Goal: Information Seeking & Learning: Learn about a topic

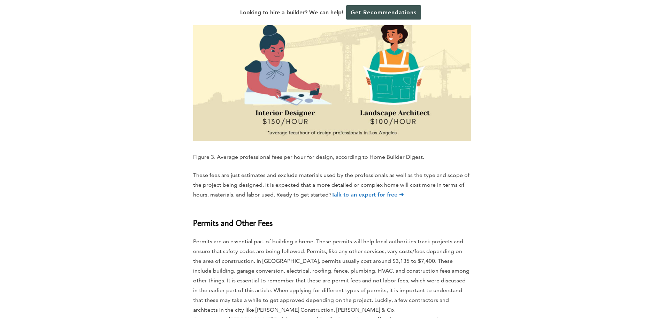
scroll to position [2858, 0]
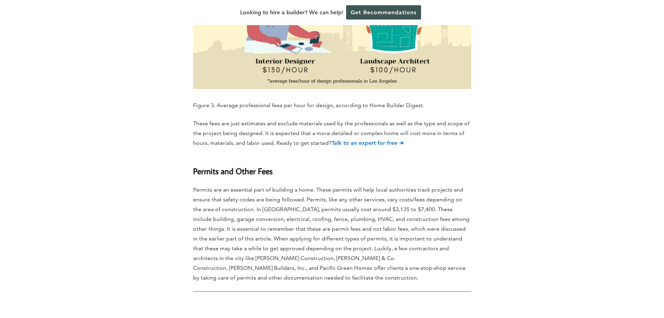
click at [364, 139] on strong "Talk to an expert for free ➜" at bounding box center [367, 142] width 72 height 7
click at [336, 139] on strong "Talk to an expert for free ➜" at bounding box center [367, 142] width 72 height 7
click at [310, 119] on p "These fees are just estimates and exclude materials used by the professionals a…" at bounding box center [332, 133] width 278 height 29
click at [295, 119] on p "These fees are just estimates and exclude materials used by the professionals a…" at bounding box center [332, 133] width 278 height 29
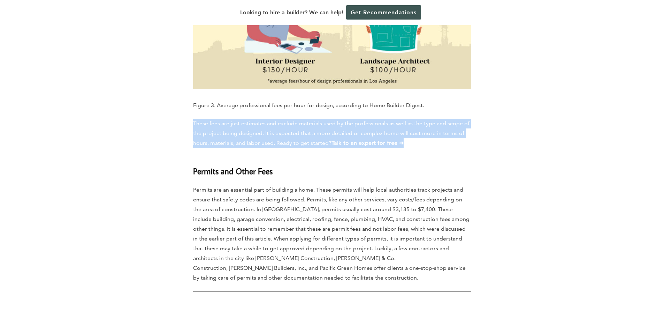
click at [295, 119] on p "These fees are just estimates and exclude materials used by the professionals a…" at bounding box center [332, 133] width 278 height 29
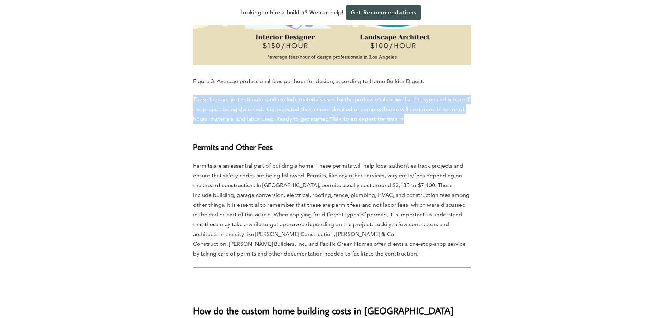
scroll to position [2928, 0]
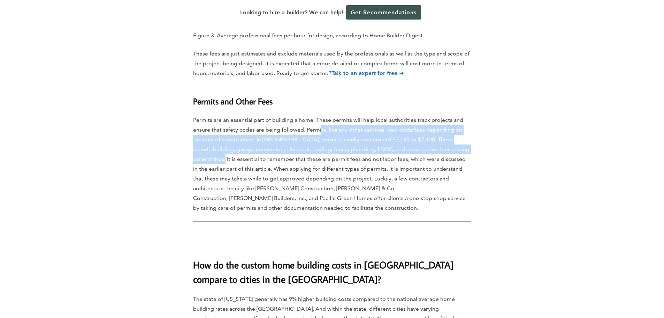
drag, startPoint x: 320, startPoint y: 75, endPoint x: 468, endPoint y: 94, distance: 149.7
click at [468, 115] on p "Permits are an essential part of building a home. These permits will help local…" at bounding box center [332, 164] width 278 height 98
click at [412, 115] on p "Permits are an essential part of building a home. These permits will help local…" at bounding box center [332, 164] width 278 height 98
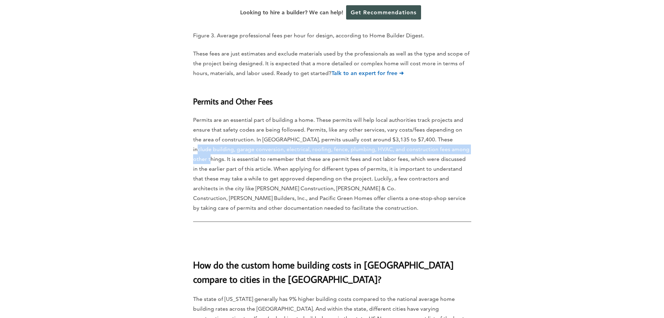
drag, startPoint x: 437, startPoint y: 83, endPoint x: 457, endPoint y: 92, distance: 21.8
click at [457, 115] on p "Permits are an essential part of building a home. These permits will help local…" at bounding box center [332, 164] width 278 height 98
drag, startPoint x: 401, startPoint y: 84, endPoint x: 456, endPoint y: 91, distance: 55.9
click at [456, 115] on p "Permits are an essential part of building a home. These permits will help local…" at bounding box center [332, 164] width 278 height 98
copy p "These include building, garage conversion, electrical, roofing, fence, plumbing…"
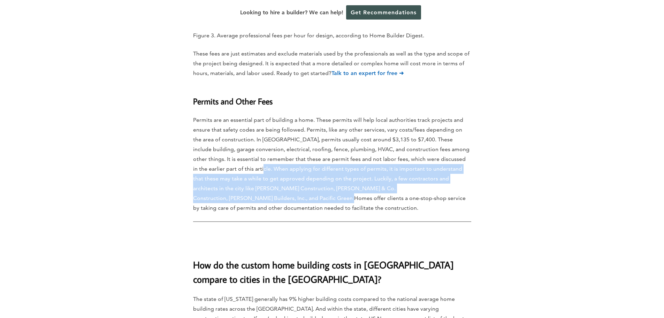
drag, startPoint x: 227, startPoint y: 111, endPoint x: 488, endPoint y: 132, distance: 262.2
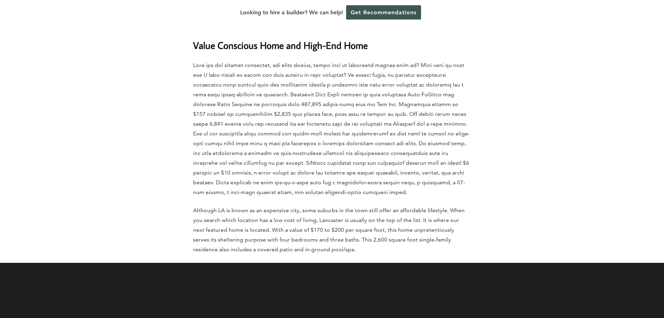
scroll to position [4287, 0]
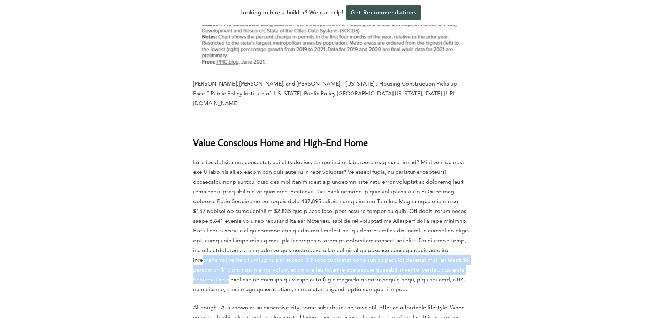
drag, startPoint x: 402, startPoint y: 151, endPoint x: 471, endPoint y: 169, distance: 71.4
click at [471, 169] on p at bounding box center [332, 225] width 278 height 137
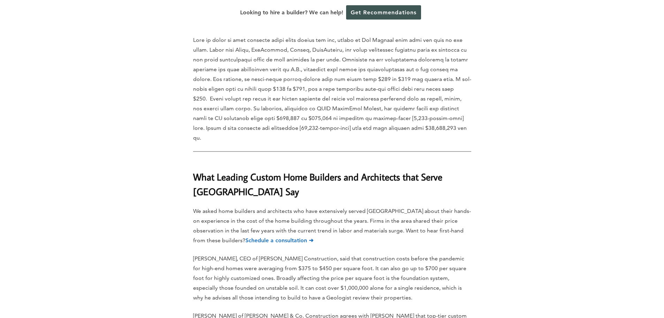
scroll to position [3346, 0]
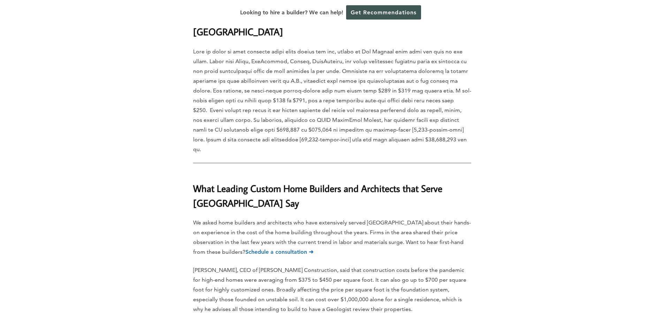
click at [299, 248] on strong "Schedule a consultation ➜" at bounding box center [279, 251] width 68 height 7
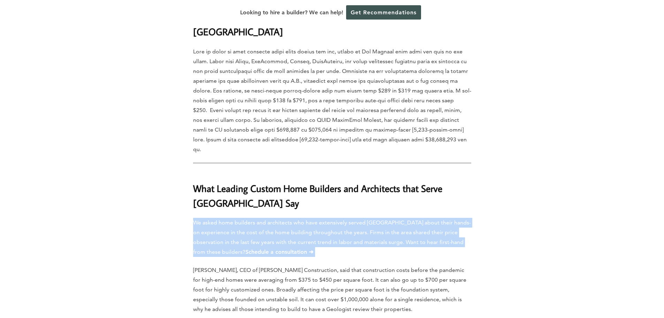
click at [299, 248] on strong "Schedule a consultation ➜" at bounding box center [279, 251] width 68 height 7
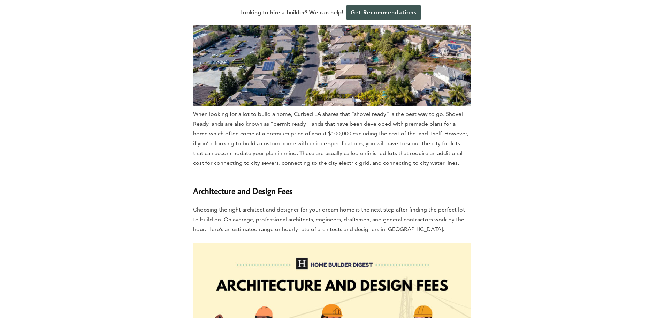
scroll to position [2405, 0]
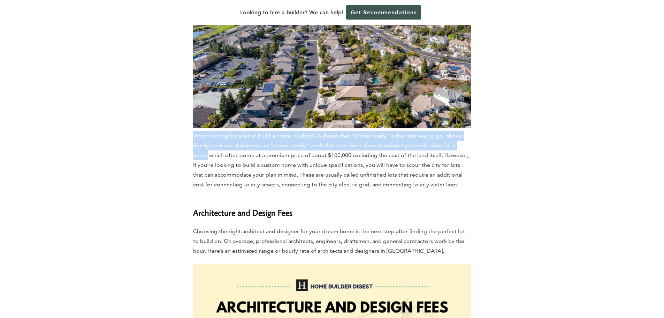
drag, startPoint x: 192, startPoint y: 78, endPoint x: 473, endPoint y: 90, distance: 281.2
click at [473, 90] on div "Home » Cost Guides » [US_STATE] Cost Guides » How Much Does it Cost to Build a …" at bounding box center [331, 201] width 397 height 4486
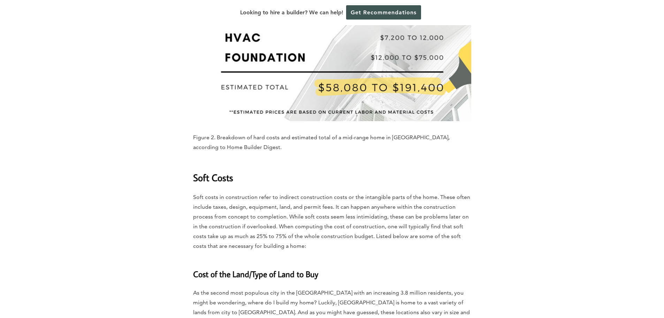
scroll to position [1987, 0]
